Goal: Navigation & Orientation: Find specific page/section

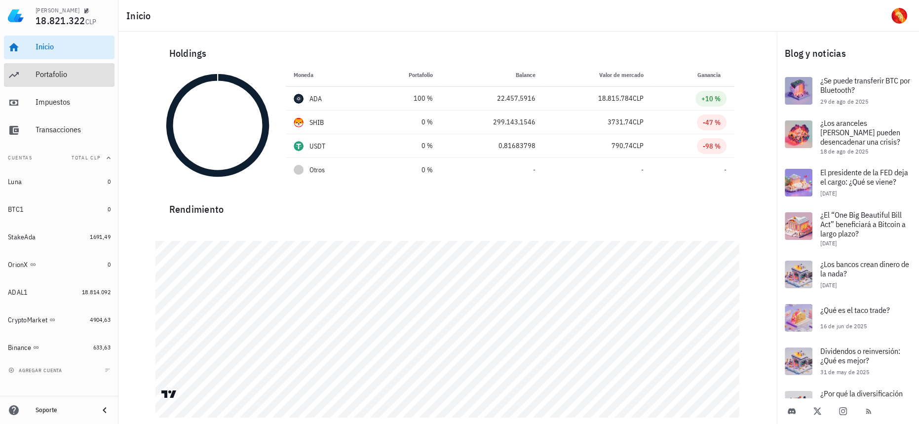
click at [72, 66] on div "Portafolio" at bounding box center [73, 75] width 75 height 22
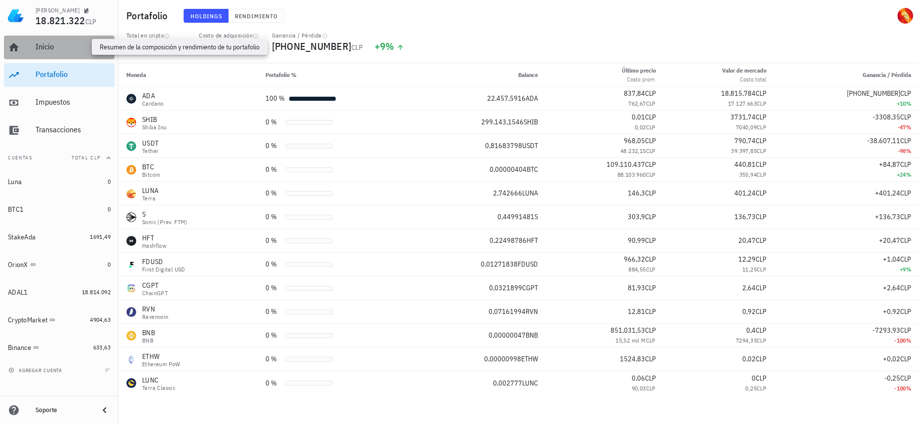
click at [82, 42] on div "Inicio" at bounding box center [73, 46] width 75 height 9
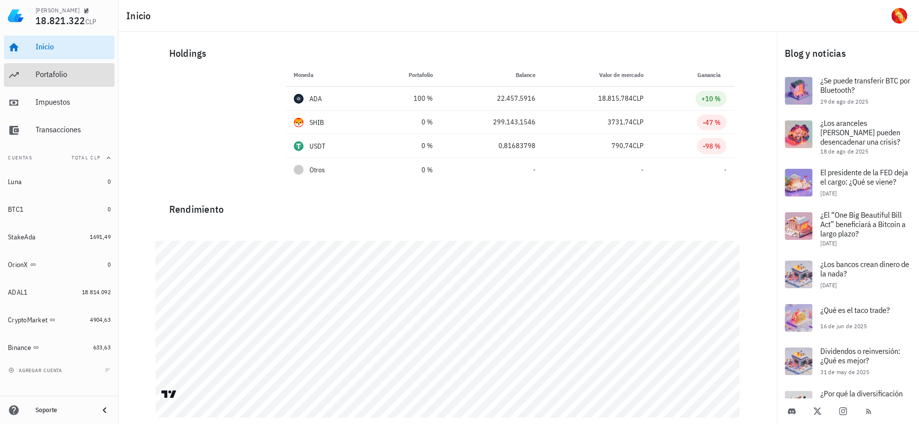
click at [49, 73] on div "Portafolio" at bounding box center [73, 74] width 75 height 9
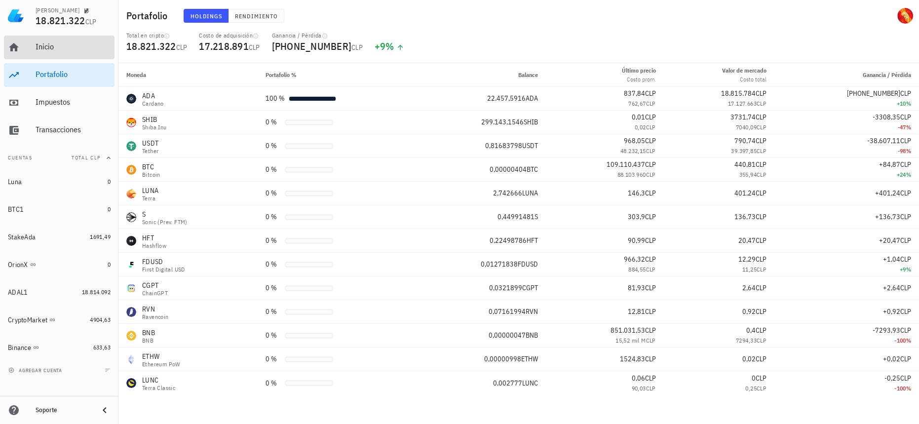
click at [61, 52] on div "Inicio" at bounding box center [73, 47] width 75 height 22
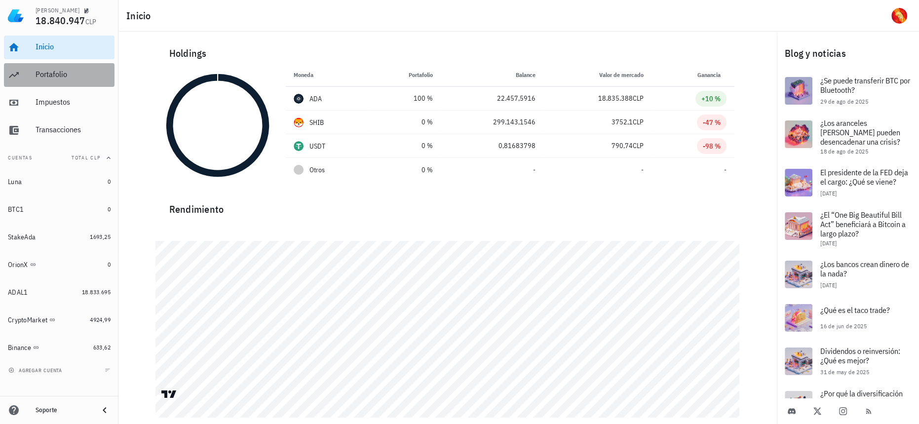
click at [92, 75] on div "Portafolio" at bounding box center [73, 74] width 75 height 9
